Goal: Information Seeking & Learning: Learn about a topic

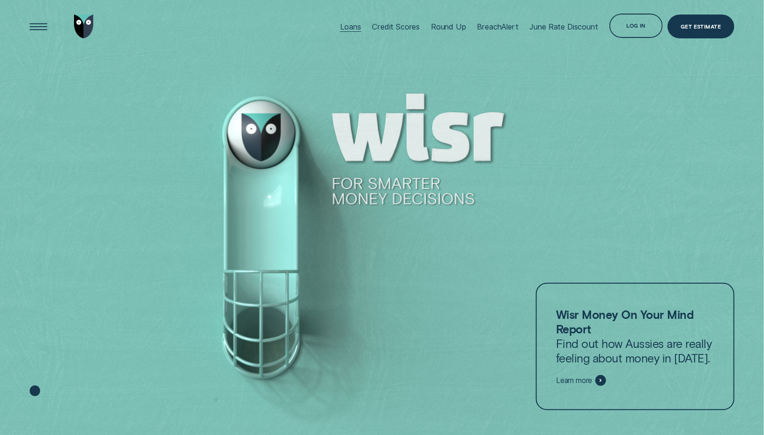
click at [342, 26] on div "Loans" at bounding box center [350, 26] width 21 height 9
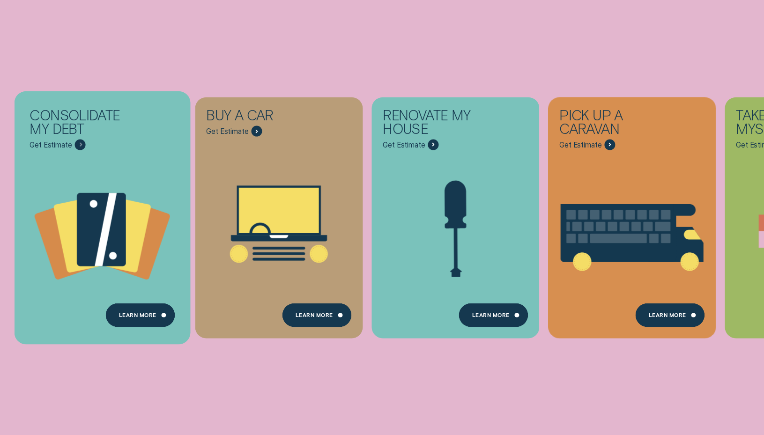
scroll to position [164, 0]
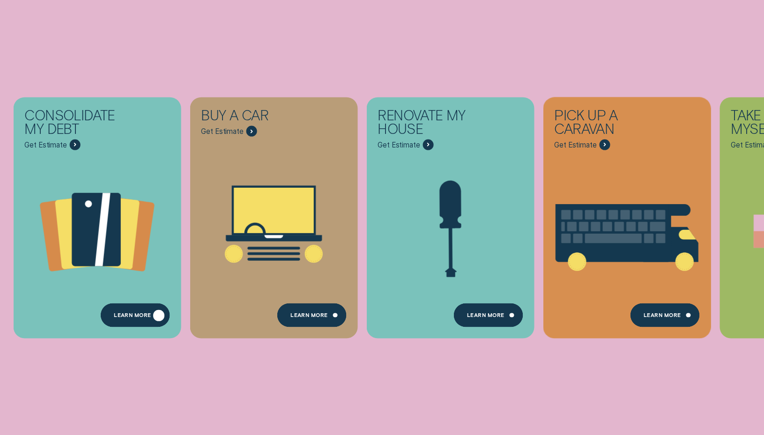
click at [124, 317] on div "Learn more" at bounding box center [132, 316] width 37 height 5
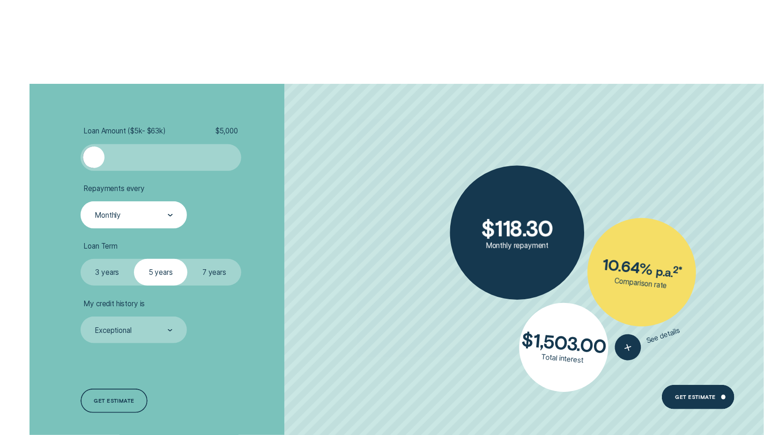
scroll to position [1899, 0]
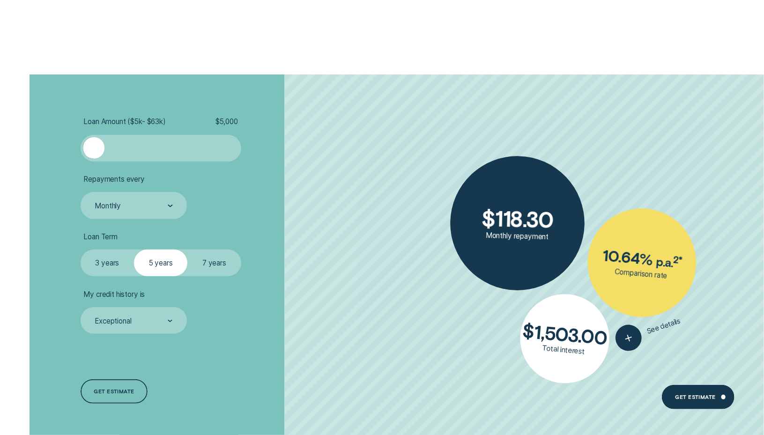
click at [201, 267] on label "7 years" at bounding box center [213, 263] width 53 height 27
click at [187, 250] on input "7 years" at bounding box center [187, 250] width 0 height 0
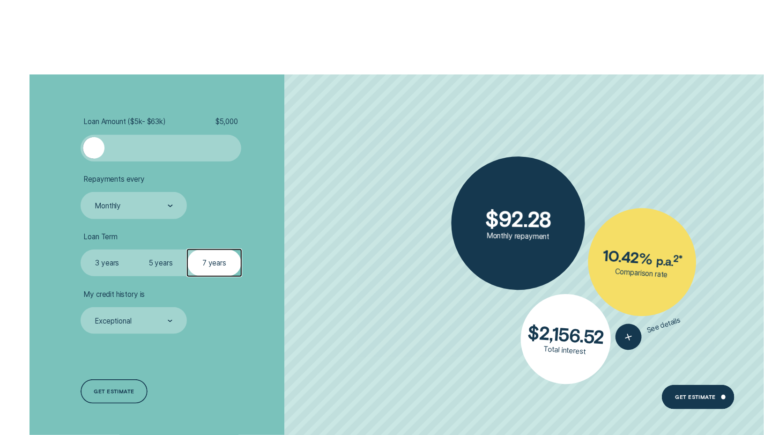
click at [119, 262] on label "3 years" at bounding box center [107, 263] width 53 height 27
click at [81, 250] on input "3 years" at bounding box center [81, 250] width 0 height 0
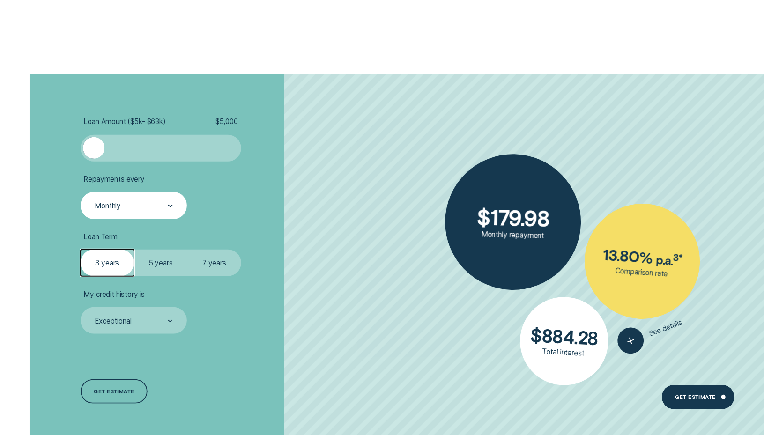
click at [129, 204] on div "Monthly" at bounding box center [133, 206] width 79 height 10
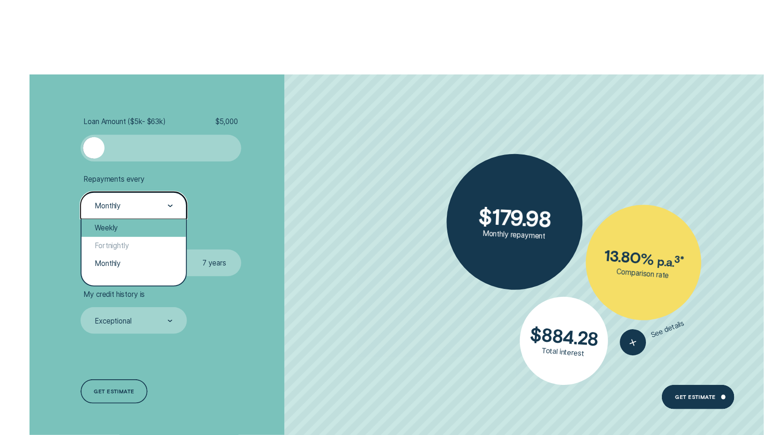
click at [124, 229] on div "Weekly" at bounding box center [134, 228] width 105 height 18
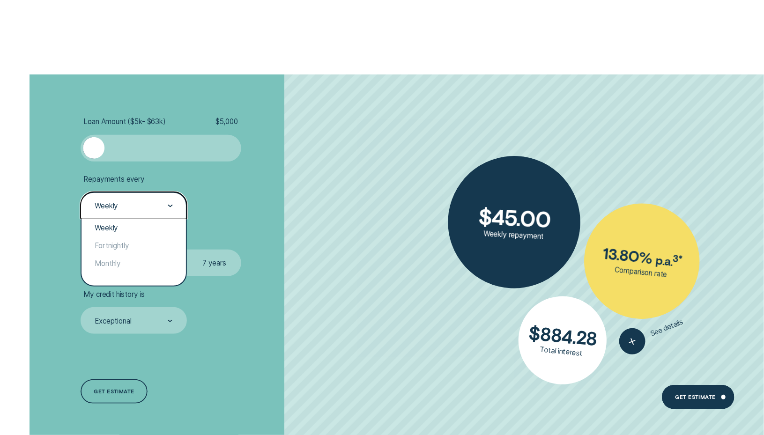
click at [120, 217] on div "Weekly" at bounding box center [134, 205] width 107 height 27
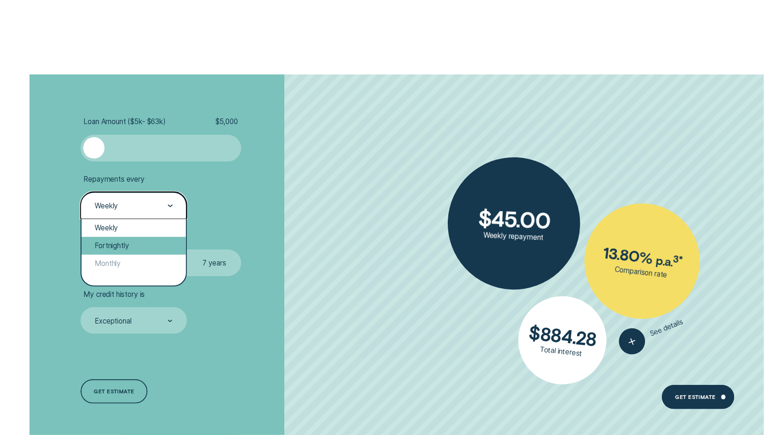
click at [119, 239] on div "Fortnightly" at bounding box center [134, 246] width 105 height 18
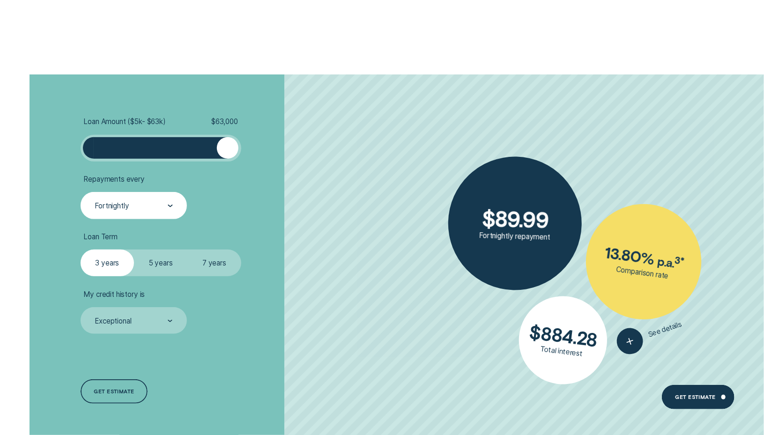
click at [332, 150] on div "Loan Amount ( $5k - $63k ) $ 63,000 Repayments every Fortnightly Loan Term Sele…" at bounding box center [382, 260] width 714 height 373
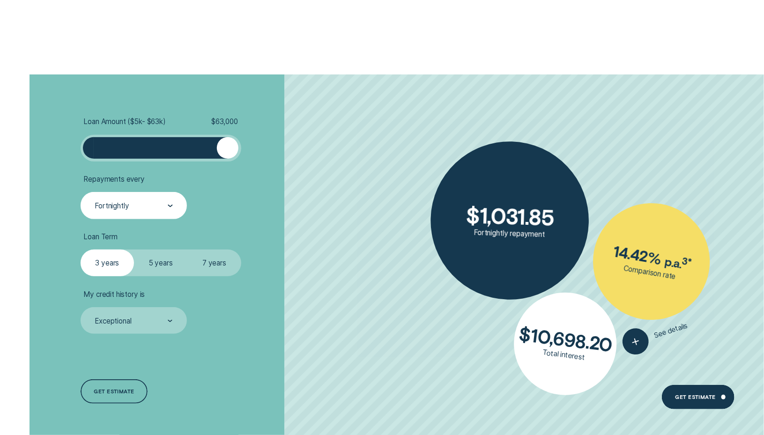
click at [214, 266] on label "7 years" at bounding box center [213, 263] width 53 height 27
click at [187, 250] on input "7 years" at bounding box center [187, 250] width 0 height 0
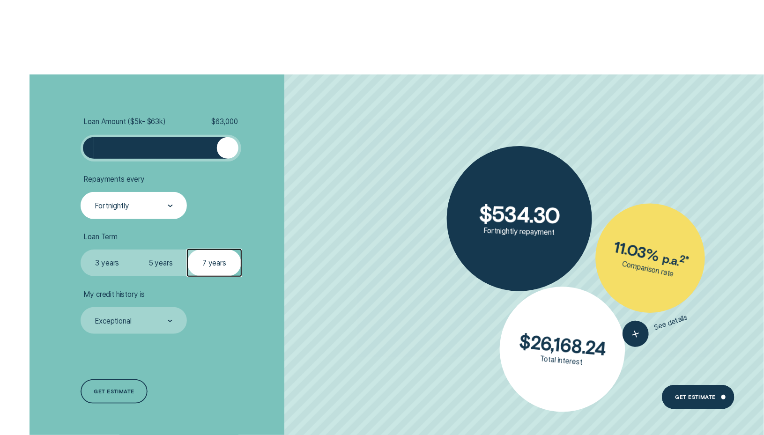
click at [121, 268] on label "3 years" at bounding box center [107, 263] width 53 height 27
click at [81, 250] on input "3 years" at bounding box center [81, 250] width 0 height 0
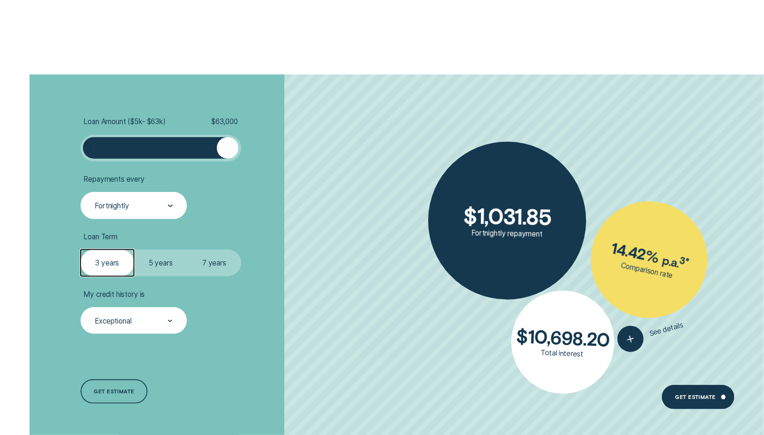
click at [137, 327] on div "Exceptional" at bounding box center [134, 320] width 107 height 27
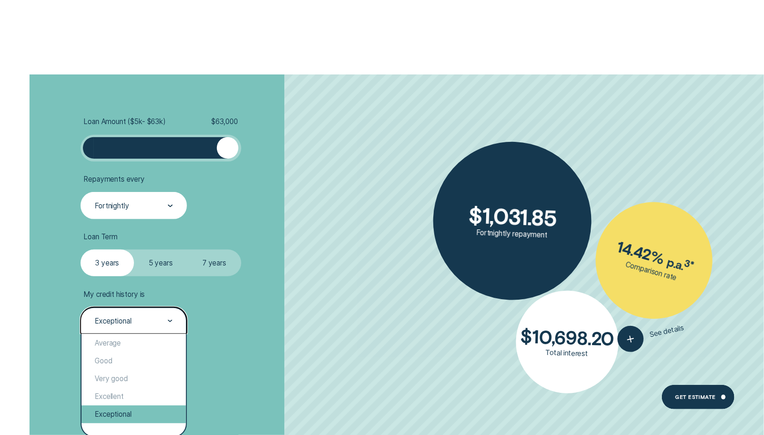
click at [128, 417] on div "Exceptional" at bounding box center [134, 415] width 105 height 18
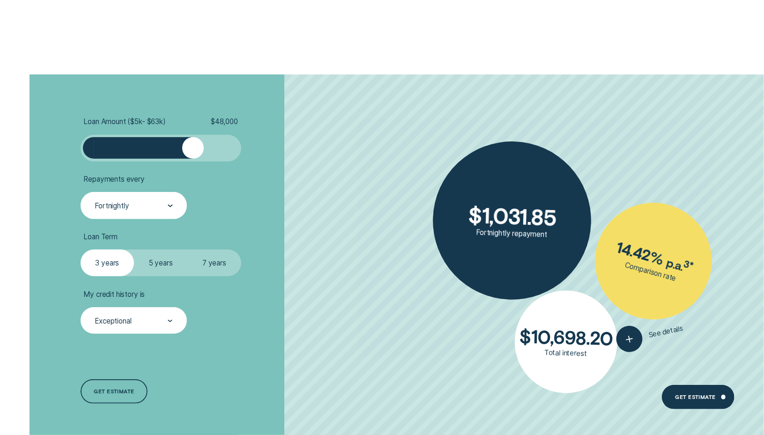
drag, startPoint x: 227, startPoint y: 145, endPoint x: 182, endPoint y: 149, distance: 45.1
click at [182, 149] on div at bounding box center [193, 148] width 22 height 22
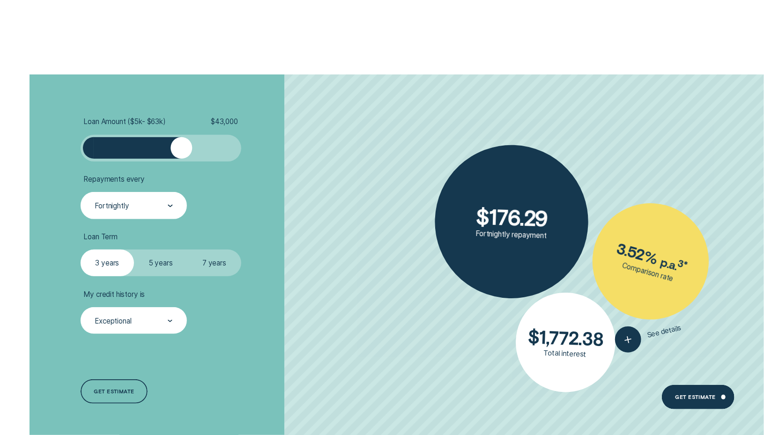
click at [168, 151] on div at bounding box center [161, 148] width 134 height 22
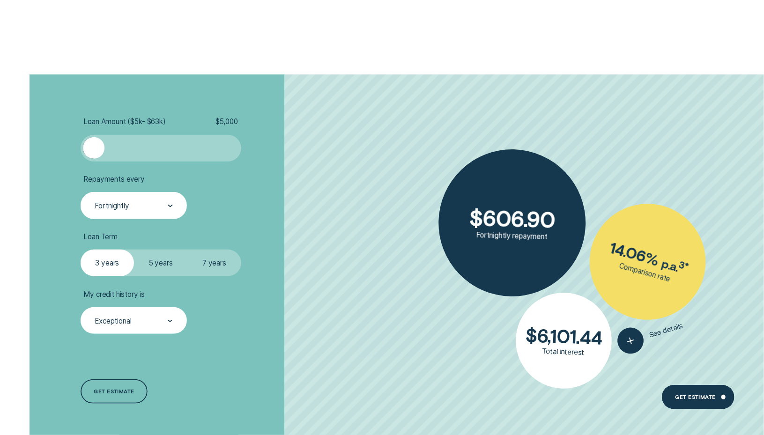
drag, startPoint x: 173, startPoint y: 151, endPoint x: 25, endPoint y: 135, distance: 149.3
click at [25, 135] on div "Loan Amount ( $5k - $63k ) $ 5,000 Repayments every Fortnightly Loan Term Selec…" at bounding box center [382, 260] width 714 height 373
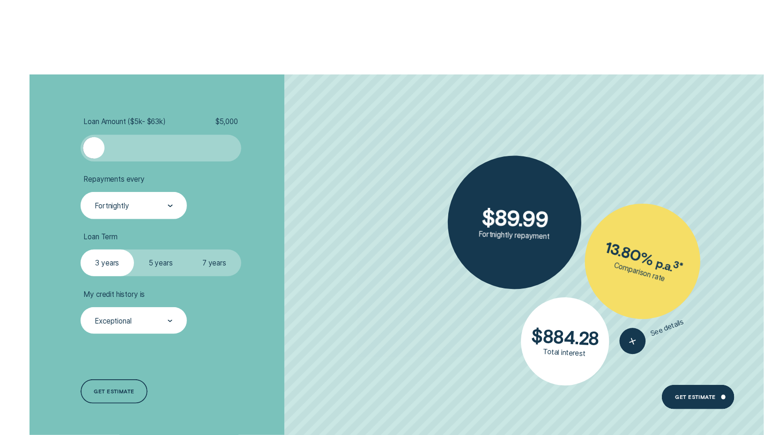
click at [227, 268] on label "7 years" at bounding box center [213, 263] width 53 height 27
click at [187, 250] on input "7 years" at bounding box center [187, 250] width 0 height 0
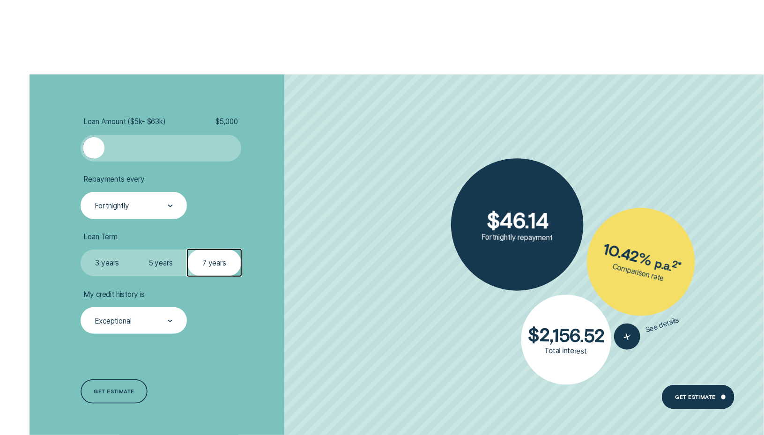
click at [167, 263] on label "5 years" at bounding box center [160, 263] width 53 height 27
click at [134, 250] on input "5 years" at bounding box center [134, 250] width 0 height 0
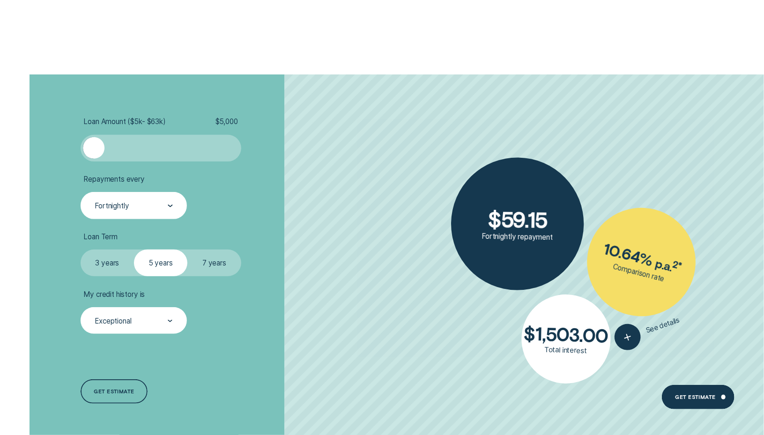
click at [115, 268] on label "3 years" at bounding box center [107, 263] width 53 height 27
click at [81, 250] on input "3 years" at bounding box center [81, 250] width 0 height 0
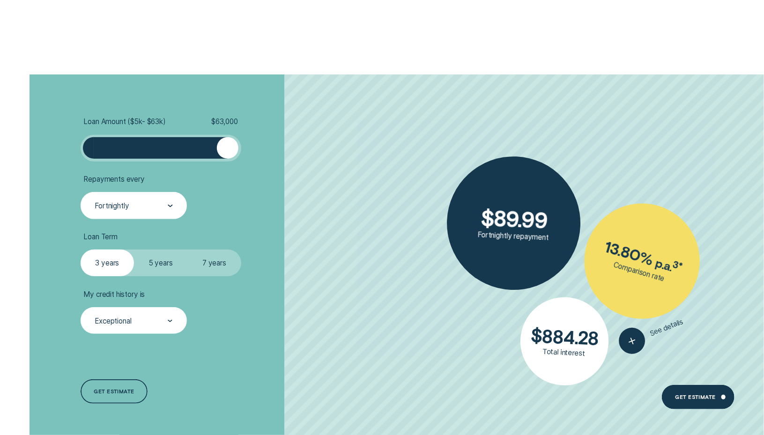
drag, startPoint x: 97, startPoint y: 150, endPoint x: 317, endPoint y: 183, distance: 222.2
click at [317, 183] on ul "Loan Amount ( $5k - $63k ) $ 63,000 Repayments every Fortnightly Loan Term Sele…" at bounding box center [204, 225] width 246 height 217
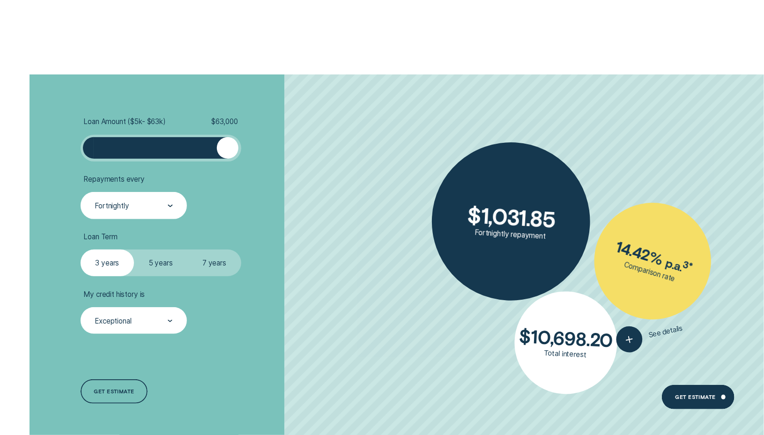
click at [214, 258] on label "7 years" at bounding box center [213, 263] width 53 height 27
click at [187, 250] on input "7 years" at bounding box center [187, 250] width 0 height 0
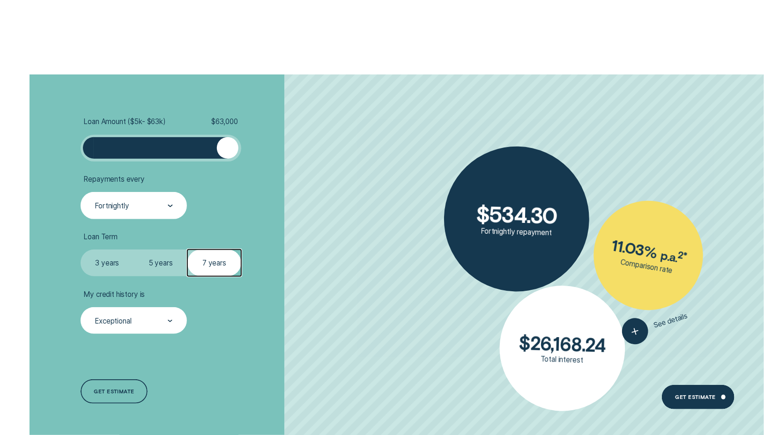
click at [120, 272] on label "3 years" at bounding box center [107, 263] width 53 height 27
click at [81, 250] on input "3 years" at bounding box center [81, 250] width 0 height 0
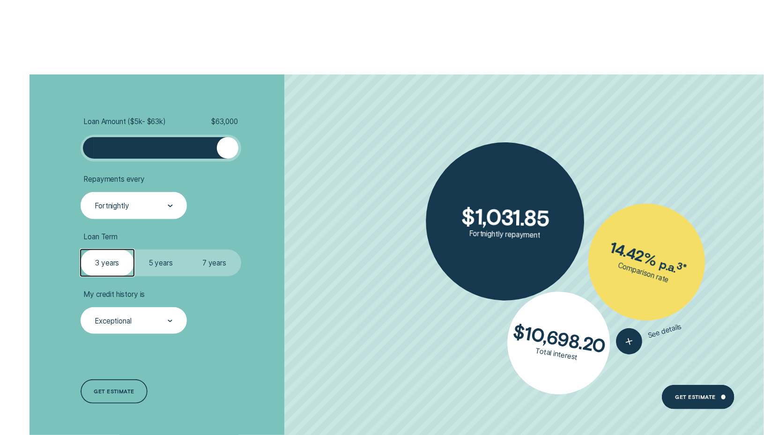
click at [170, 313] on div at bounding box center [170, 321] width 5 height 26
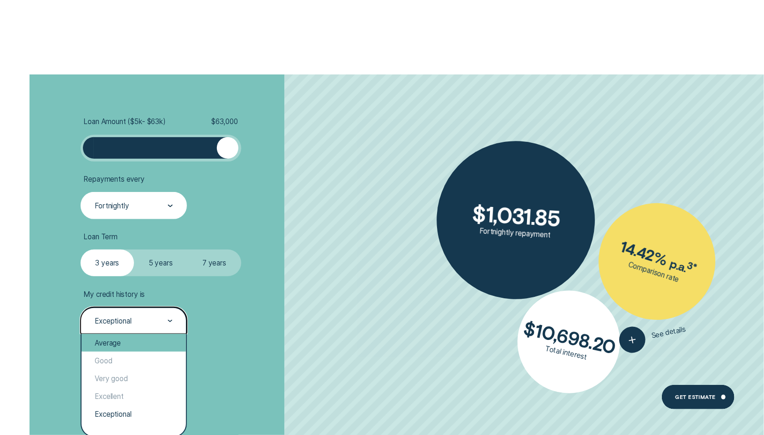
click at [143, 343] on div "Average" at bounding box center [134, 343] width 105 height 18
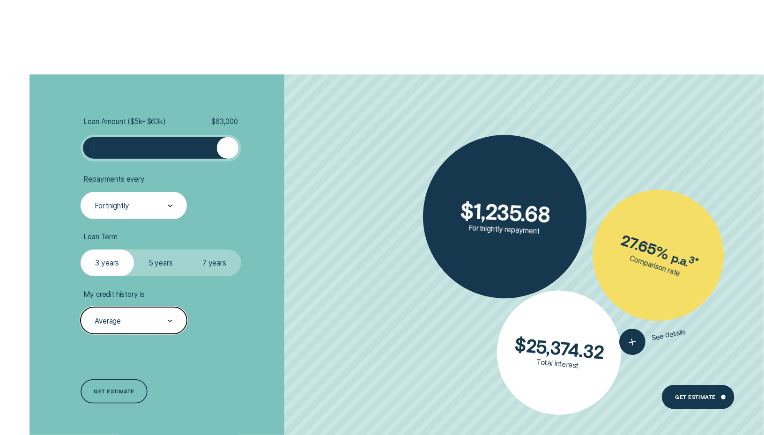
click at [222, 267] on label "7 years" at bounding box center [213, 263] width 53 height 27
click at [187, 250] on input "7 years" at bounding box center [187, 250] width 0 height 0
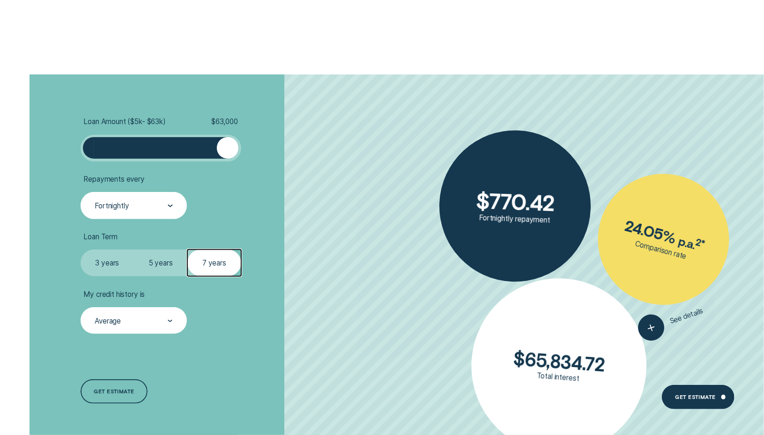
click at [86, 268] on label "3 years" at bounding box center [107, 263] width 53 height 27
click at [81, 250] on input "3 years" at bounding box center [81, 250] width 0 height 0
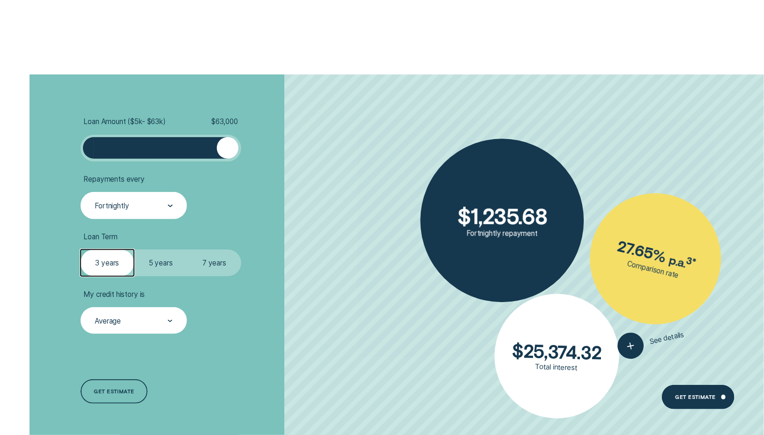
click at [117, 216] on div "Fortnightly" at bounding box center [134, 205] width 107 height 27
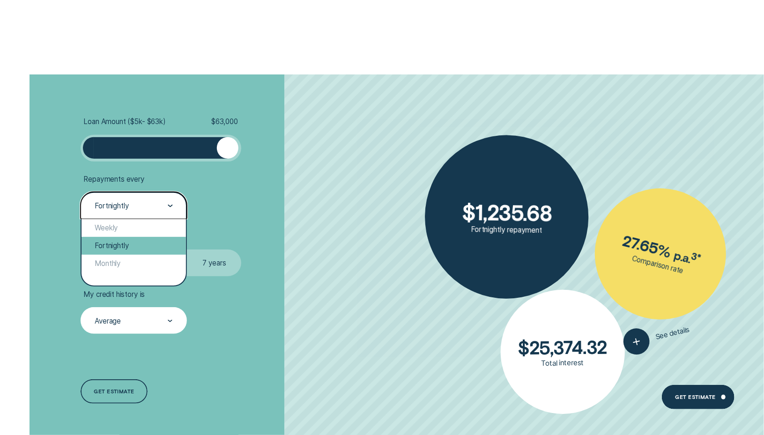
click at [116, 253] on div "Fortnightly" at bounding box center [134, 246] width 105 height 18
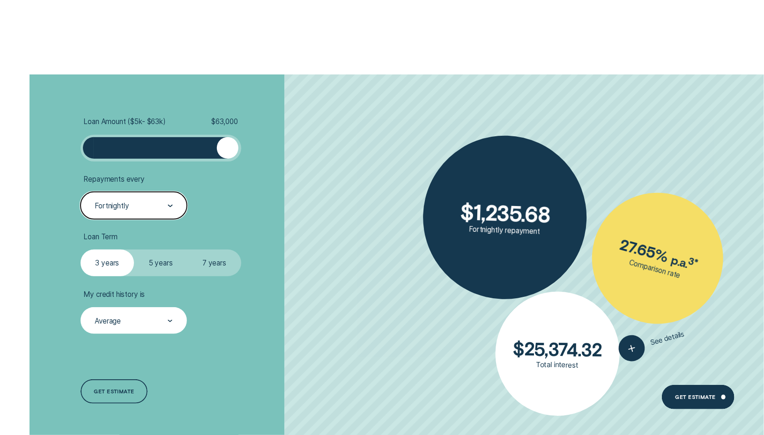
click at [131, 193] on div "Fortnightly" at bounding box center [134, 205] width 107 height 27
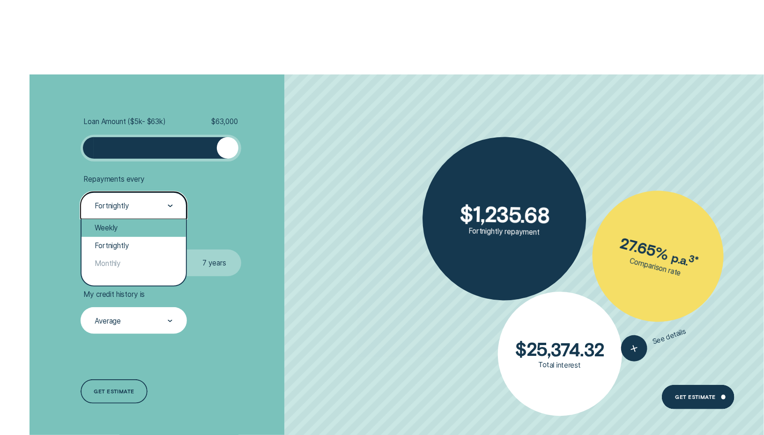
click at [127, 229] on div "Weekly" at bounding box center [134, 228] width 105 height 18
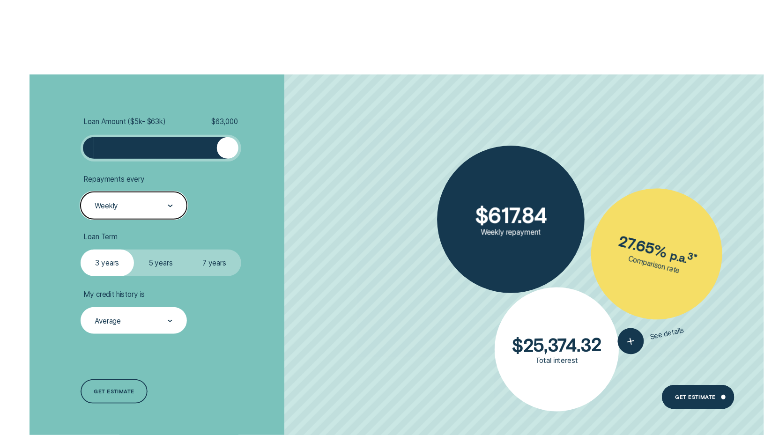
click at [134, 204] on div "Weekly" at bounding box center [133, 206] width 79 height 10
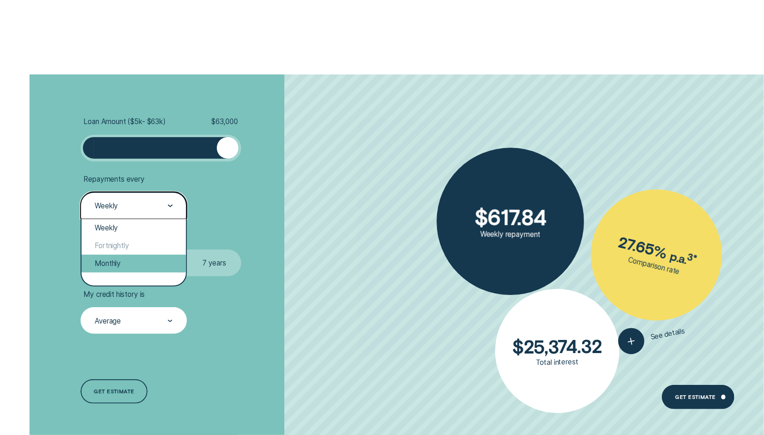
click at [128, 257] on div "Monthly" at bounding box center [134, 264] width 105 height 18
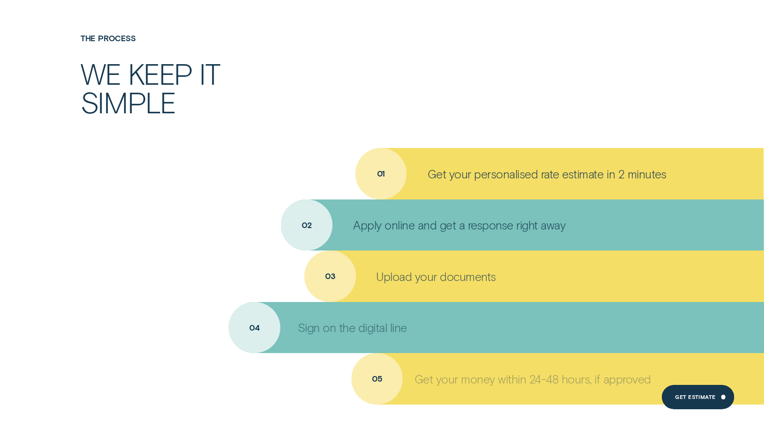
scroll to position [3244, 0]
